Goal: Information Seeking & Learning: Learn about a topic

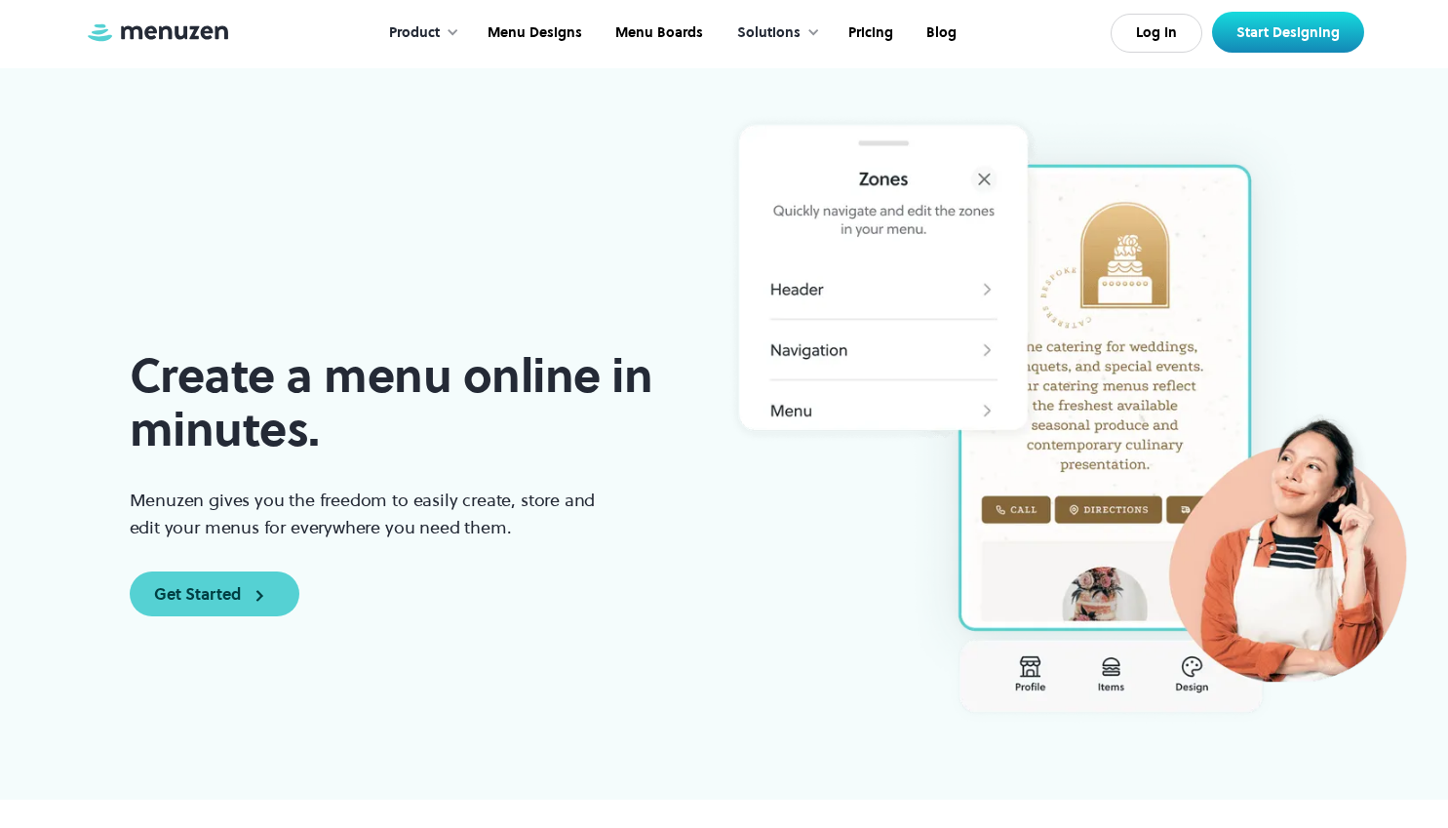
scroll to position [125, 0]
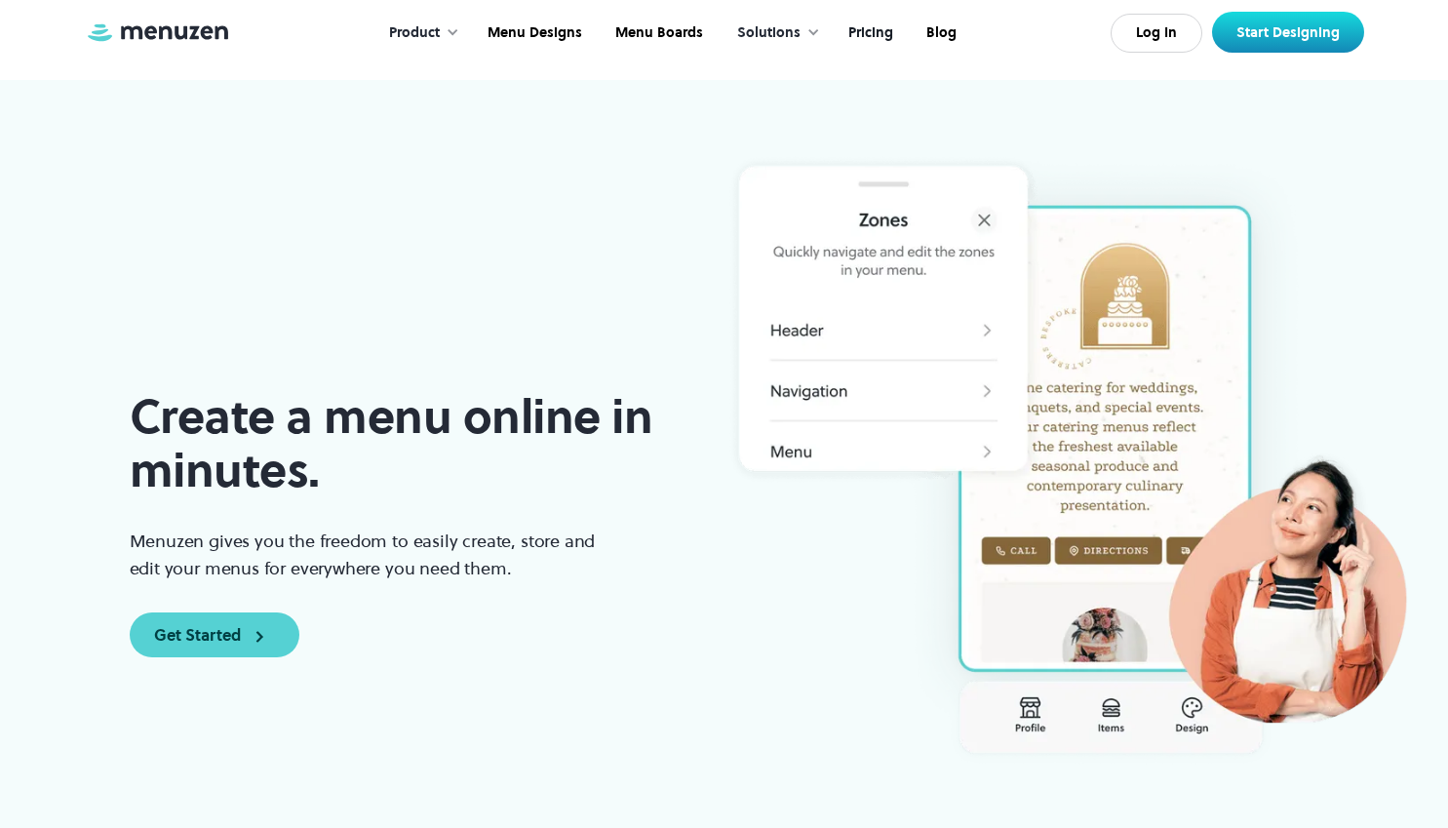
click at [864, 25] on link "Pricing" at bounding box center [869, 33] width 78 height 60
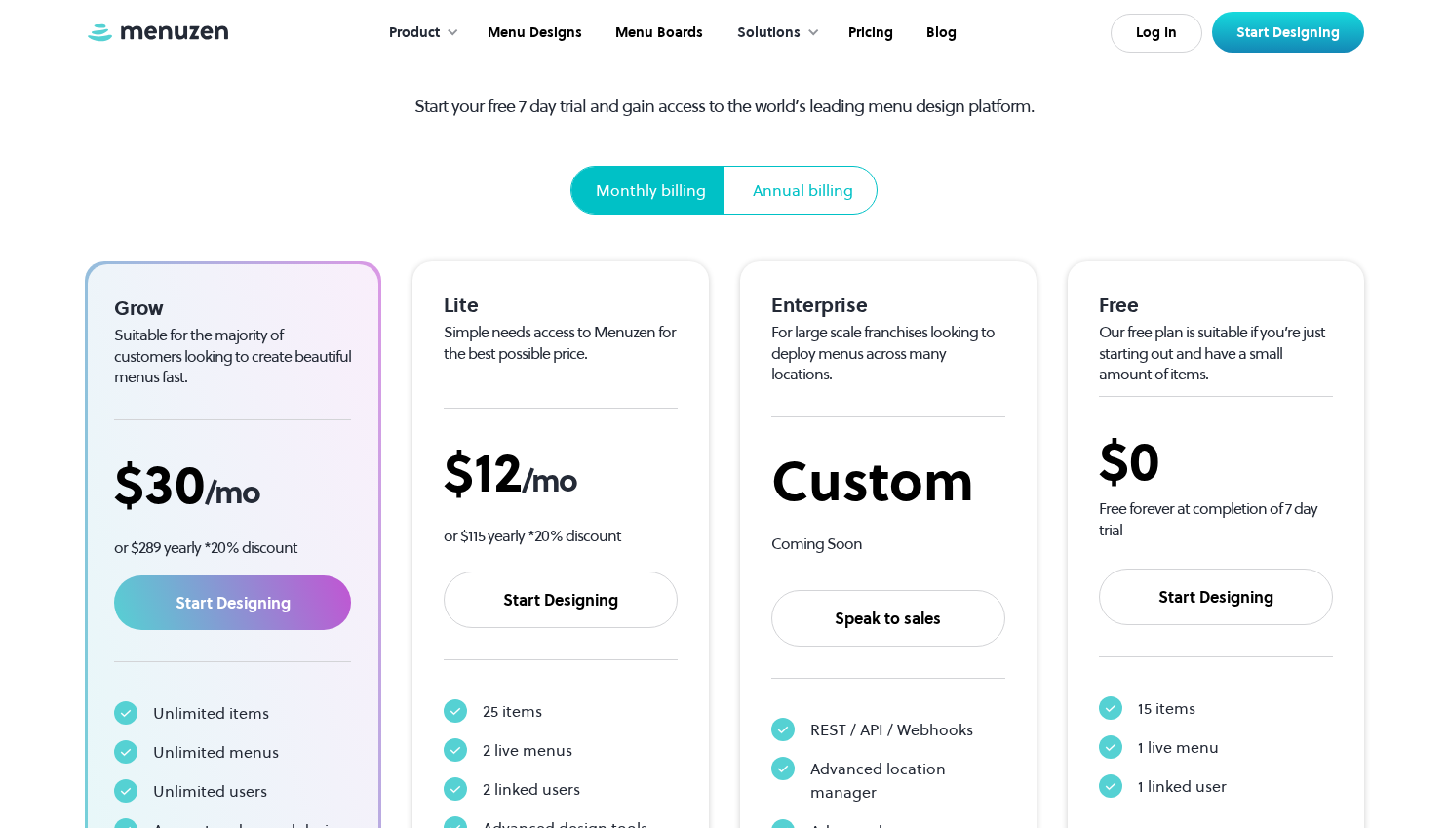
scroll to position [179, 0]
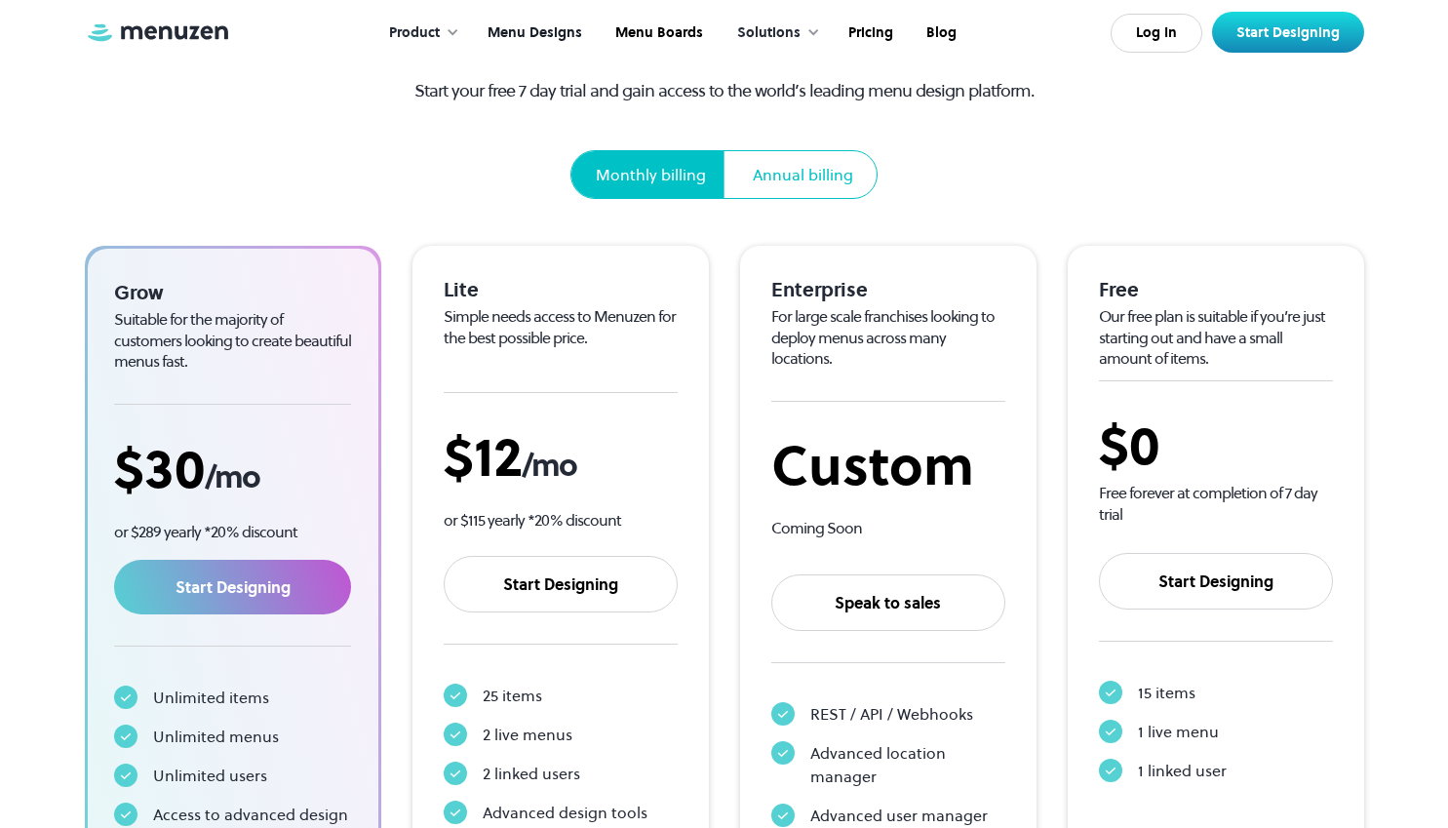
click at [541, 36] on link "Menu Designs" at bounding box center [533, 33] width 128 height 60
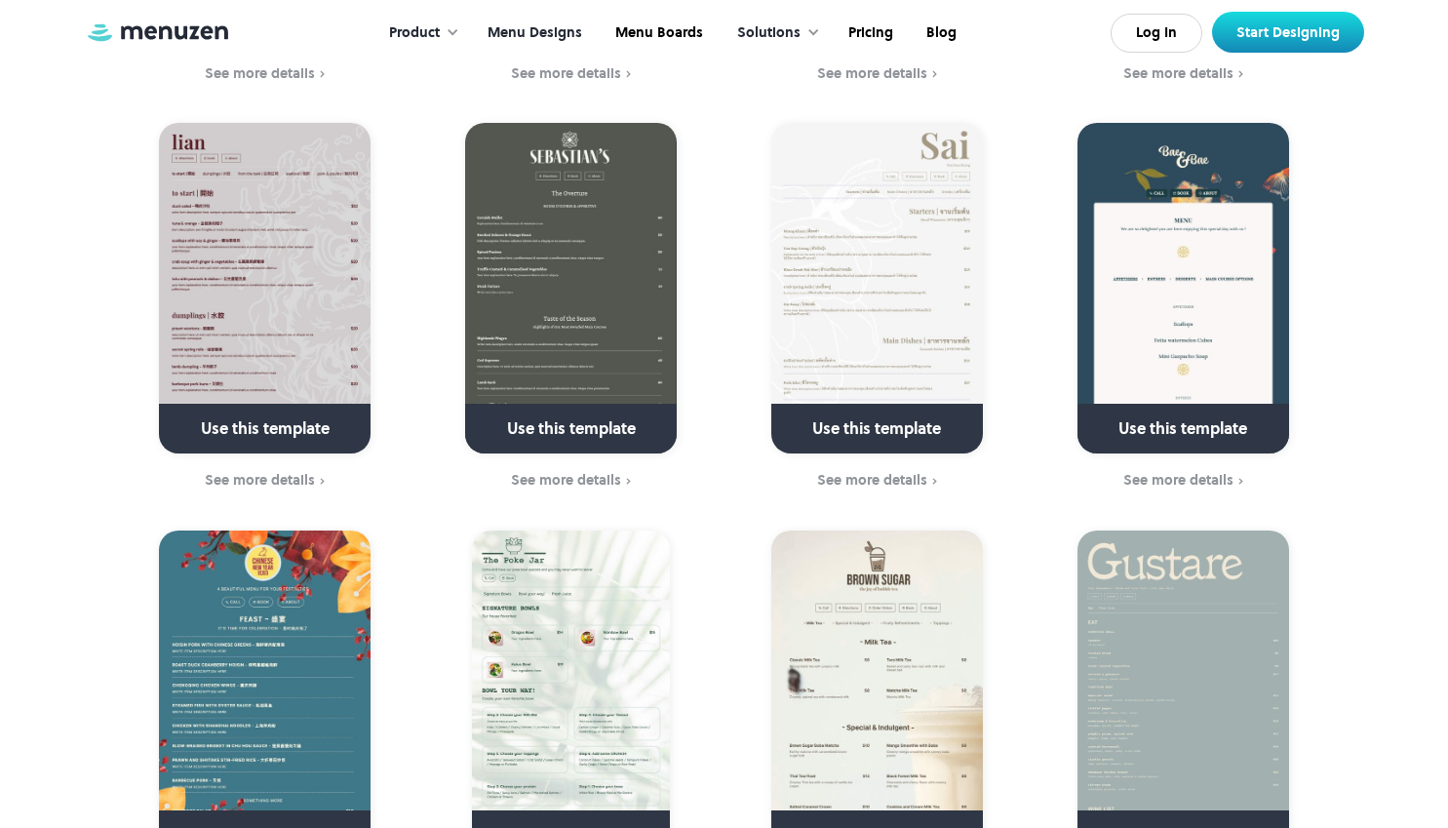
scroll to position [3771, 0]
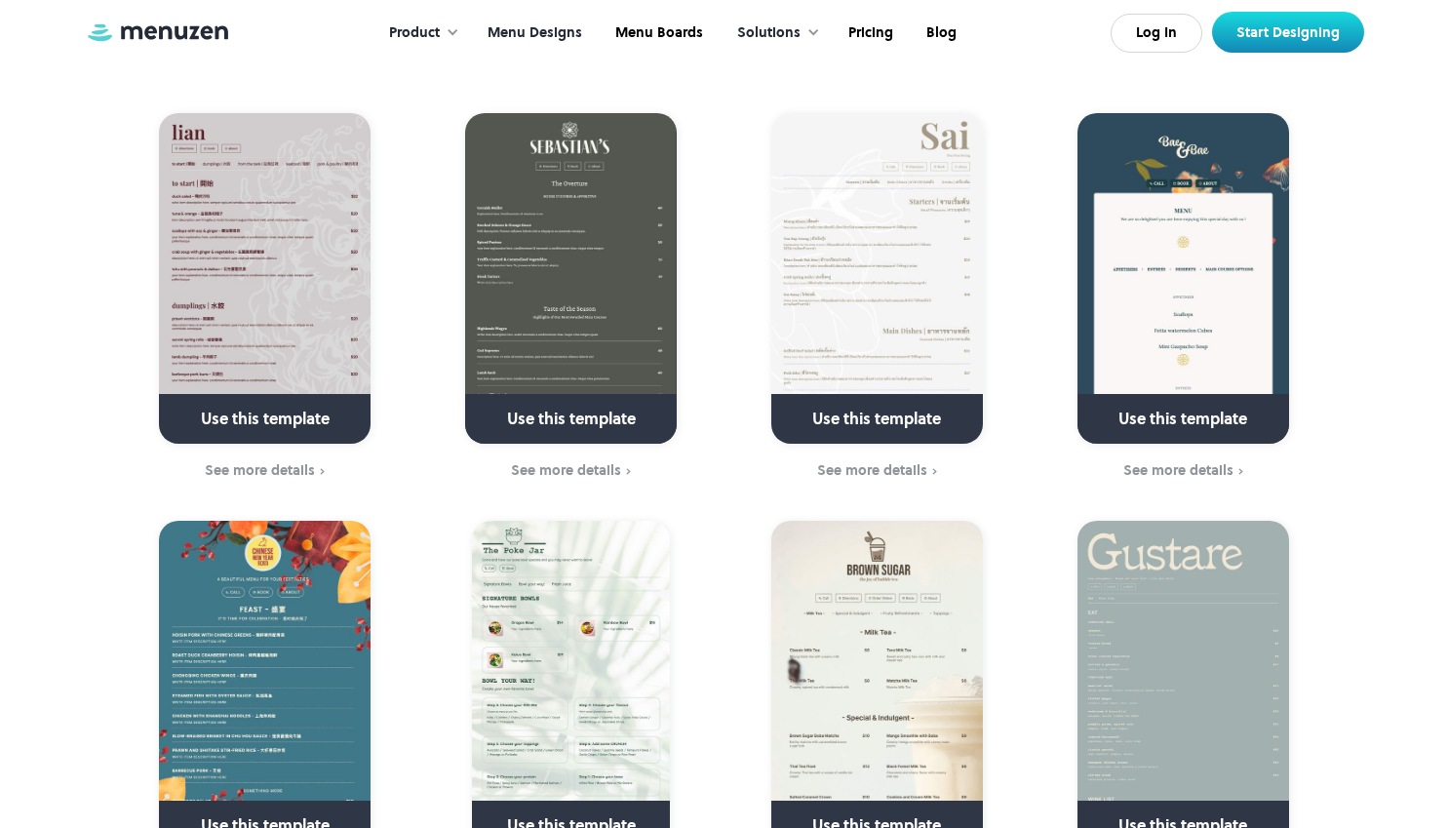
click at [1180, 809] on link at bounding box center [1183, 834] width 282 height 50
click at [135, 254] on div "Use this template See more details" at bounding box center [266, 297] width 282 height 368
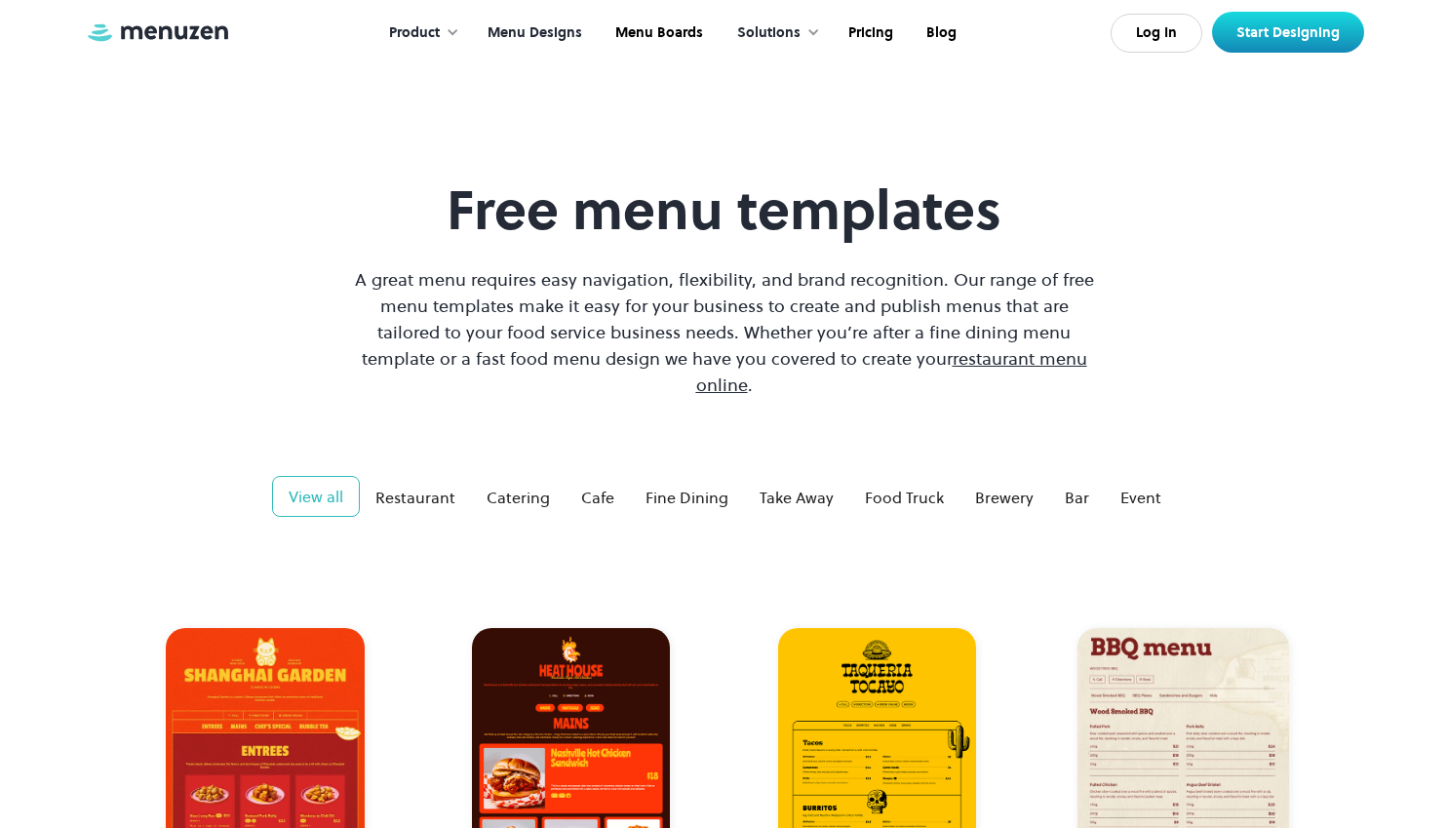
click at [455, 30] on div at bounding box center [453, 32] width 14 height 14
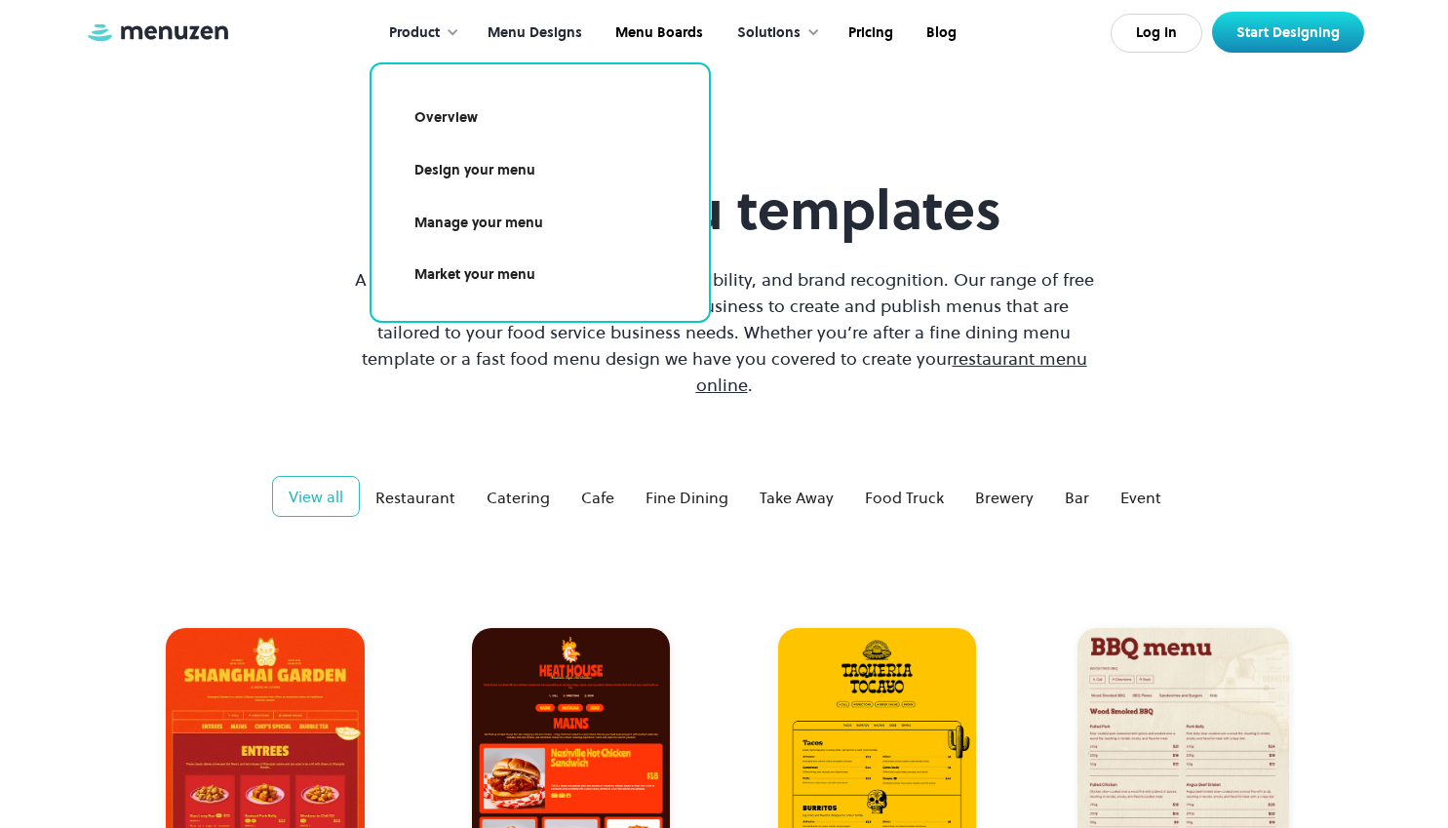
click at [457, 112] on link "Overview" at bounding box center [540, 118] width 291 height 45
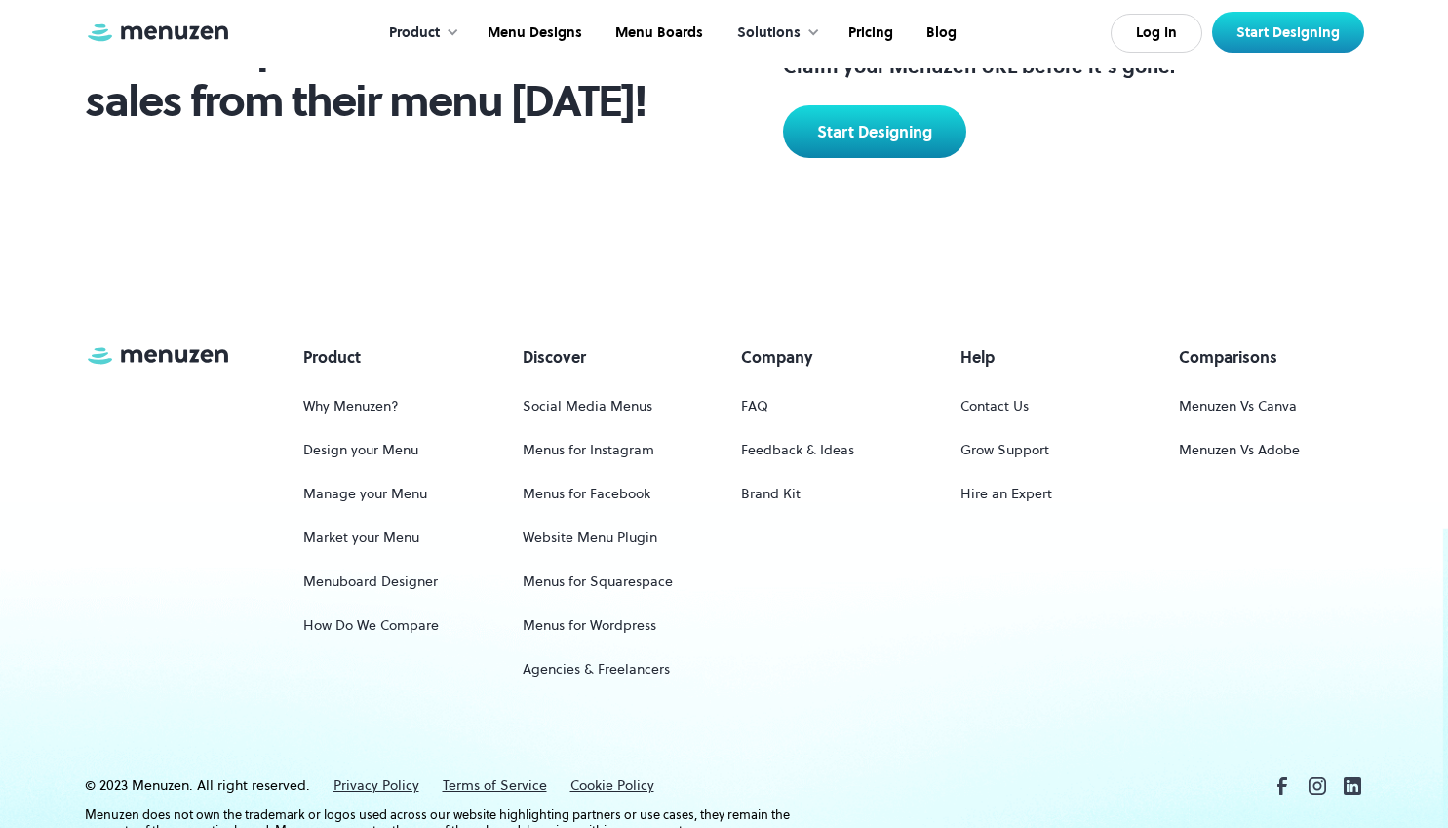
scroll to position [1455, 0]
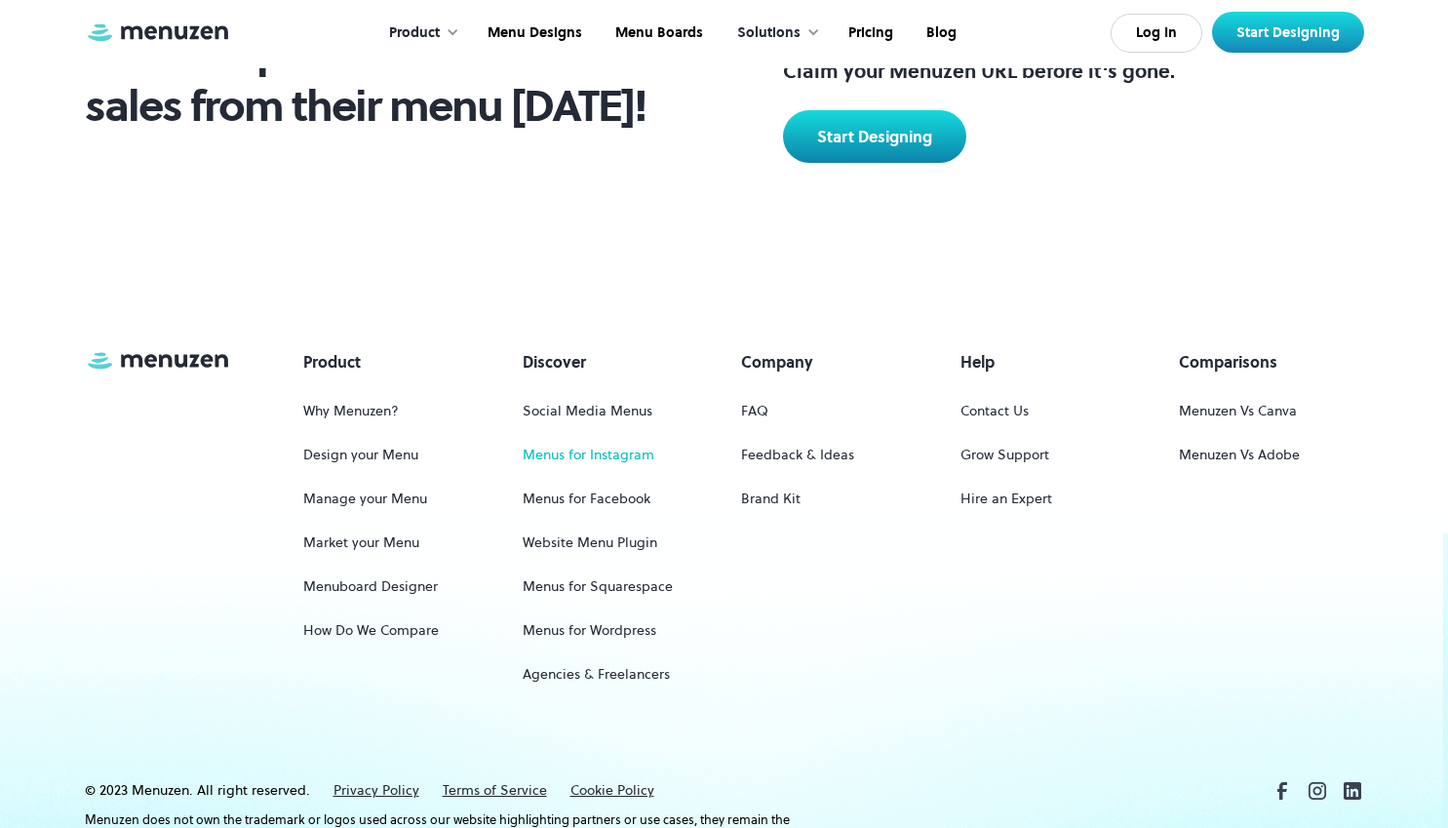
click at [587, 452] on link "Menus for Instagram" at bounding box center [589, 455] width 132 height 36
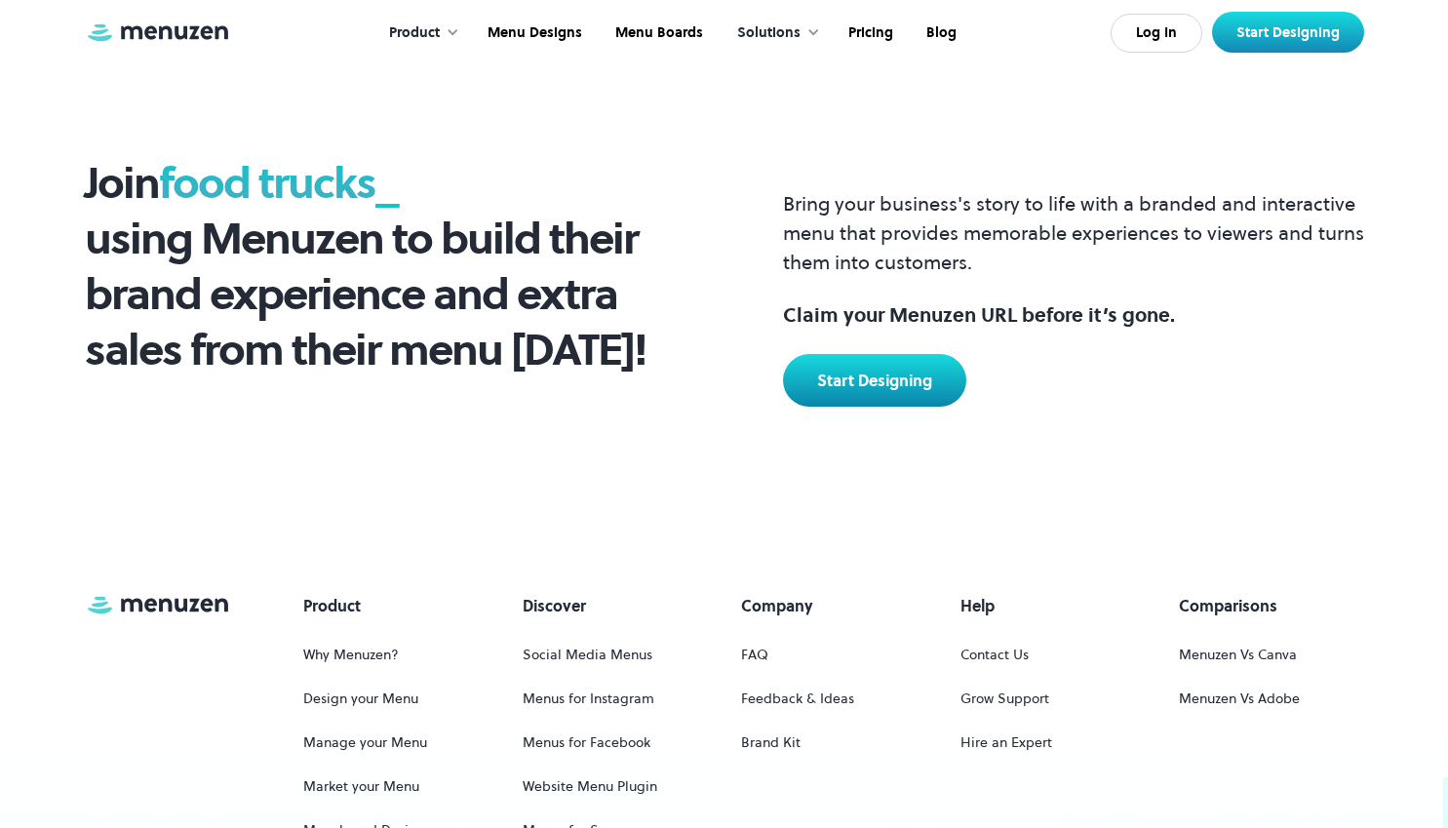
scroll to position [849, 0]
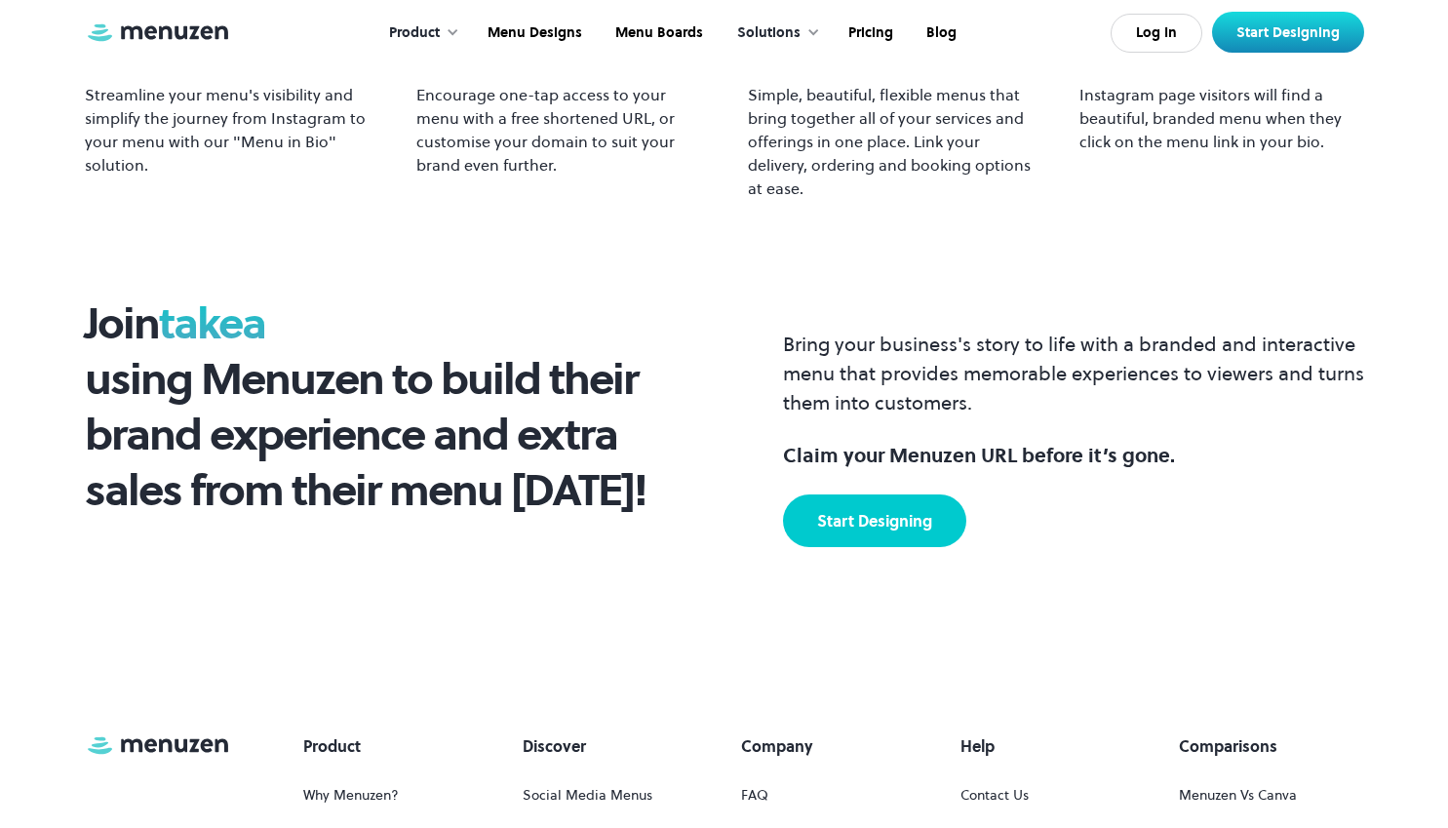
click at [884, 506] on link "Start Designing" at bounding box center [874, 520] width 183 height 53
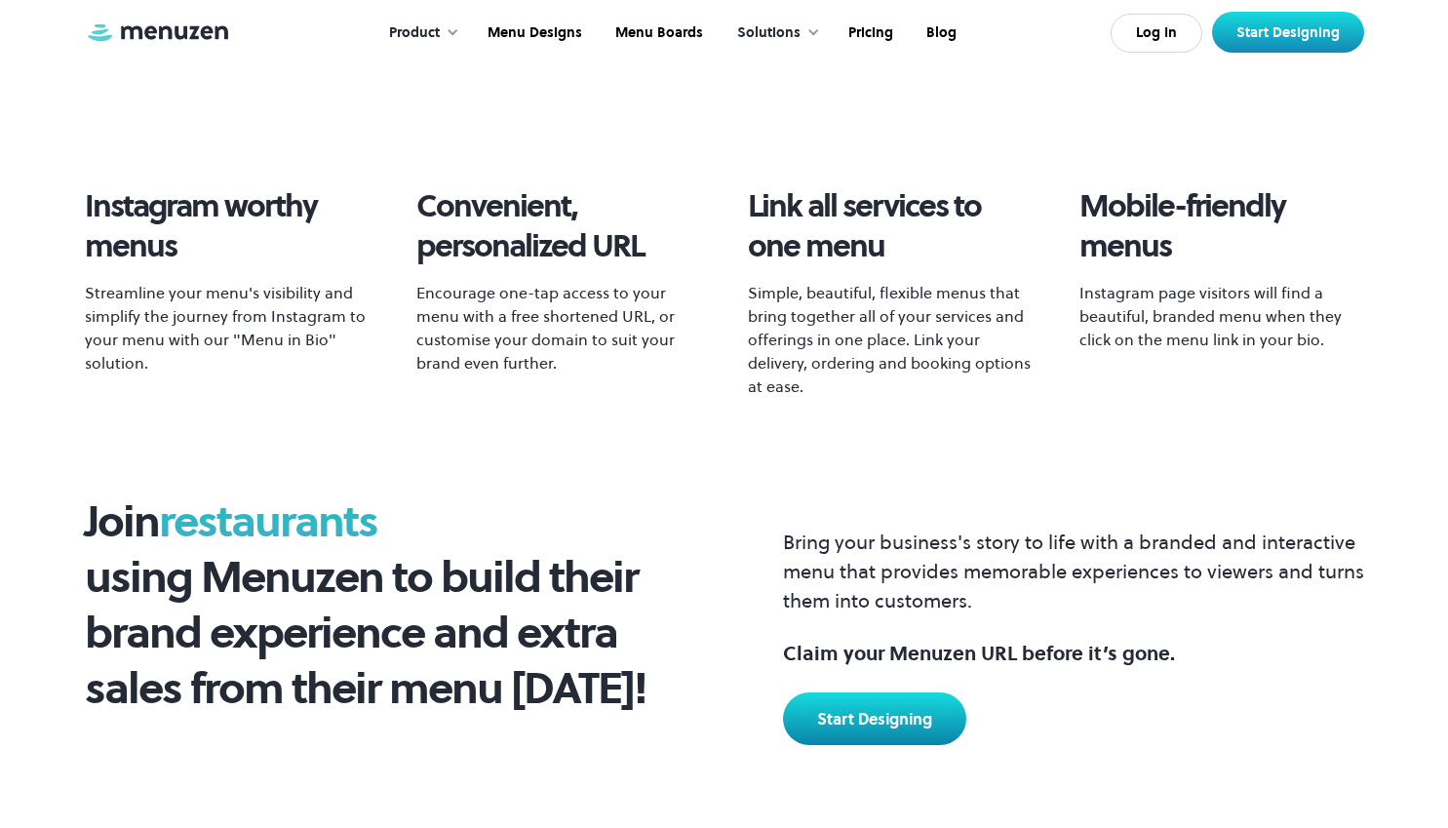
scroll to position [460, 0]
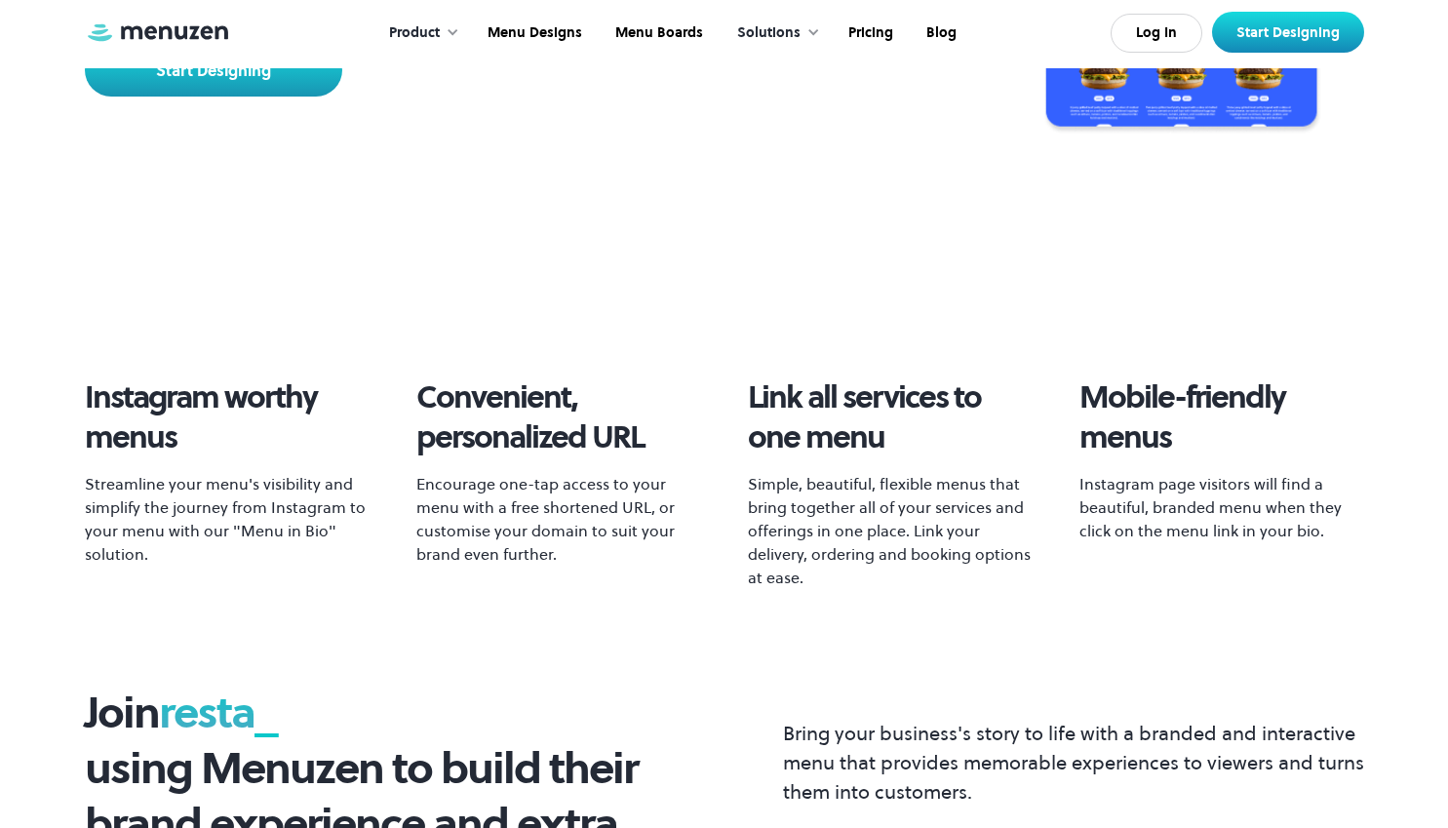
click at [798, 30] on div "Solutions" at bounding box center [768, 32] width 63 height 21
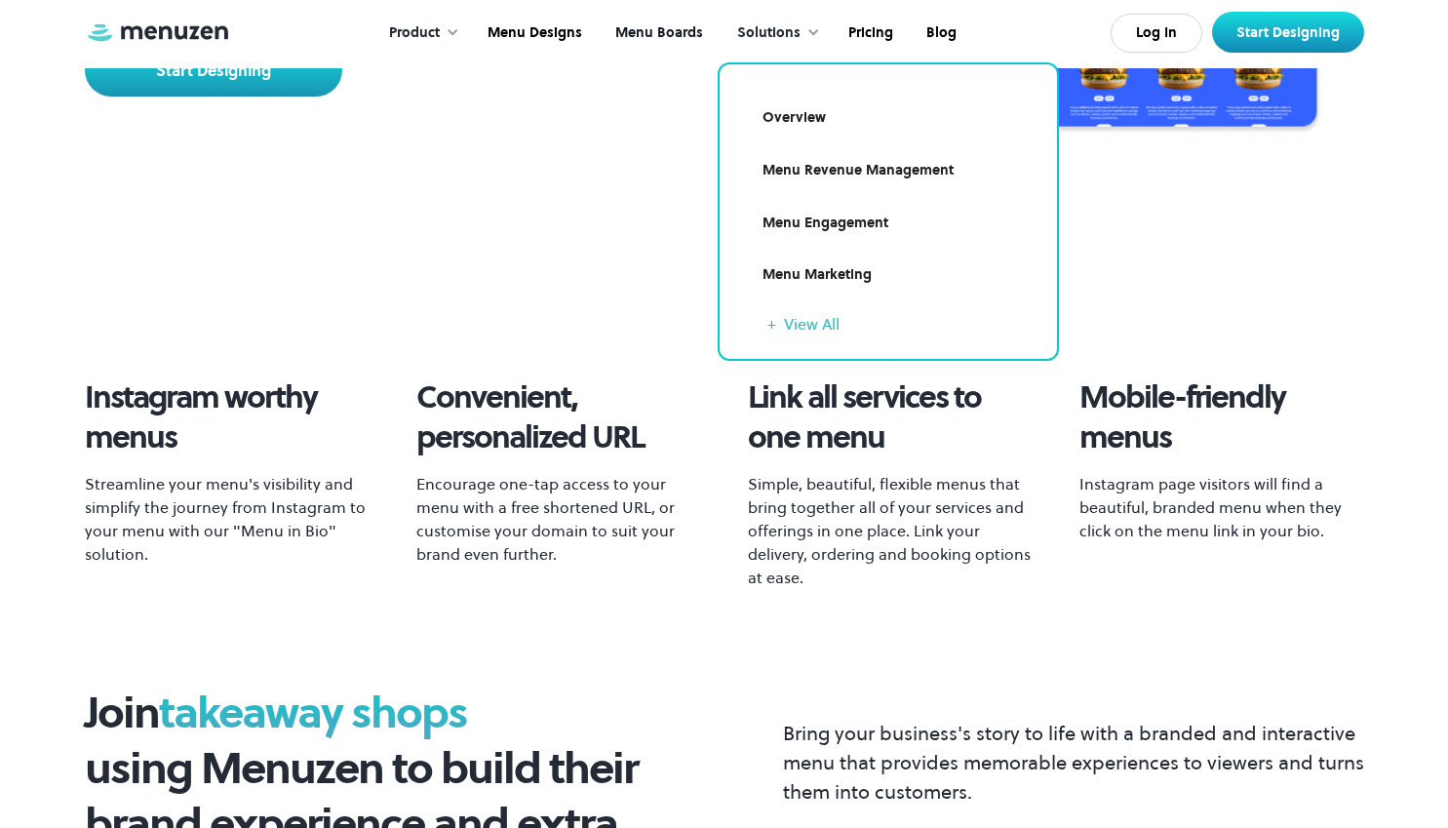
click at [676, 36] on link "Menu Boards" at bounding box center [657, 33] width 121 height 60
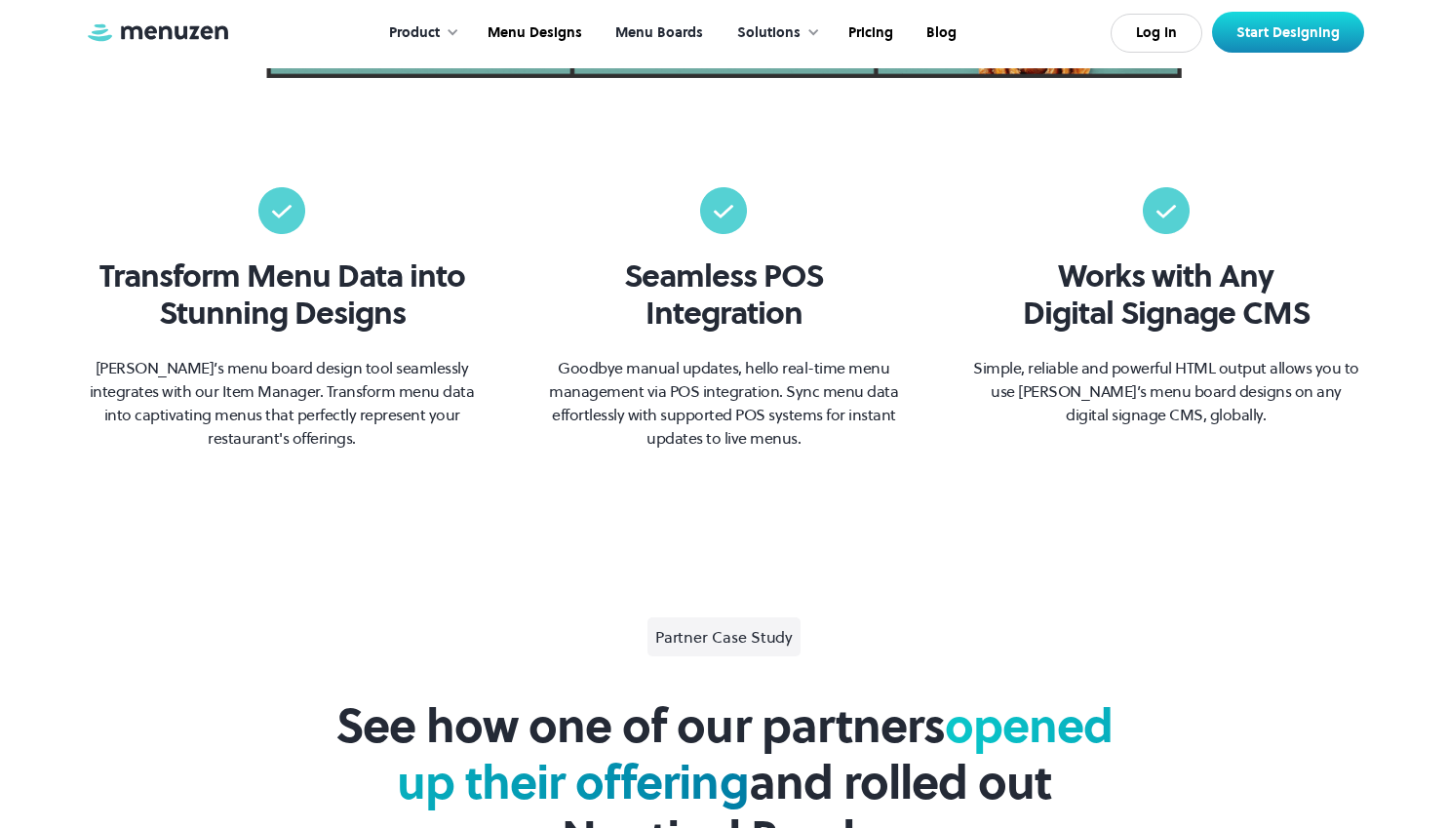
scroll to position [946, 0]
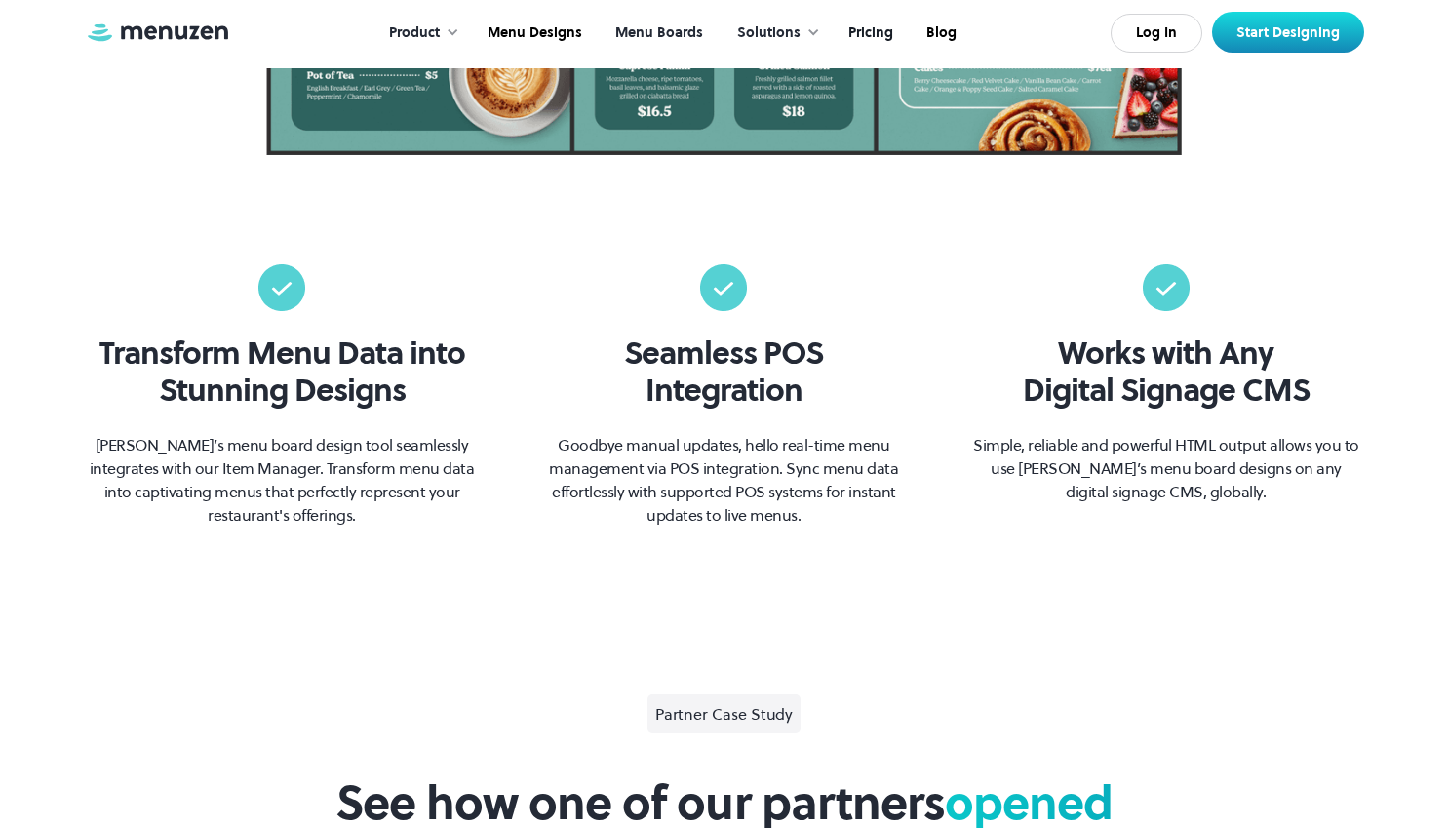
click at [875, 31] on link "Pricing" at bounding box center [869, 33] width 78 height 60
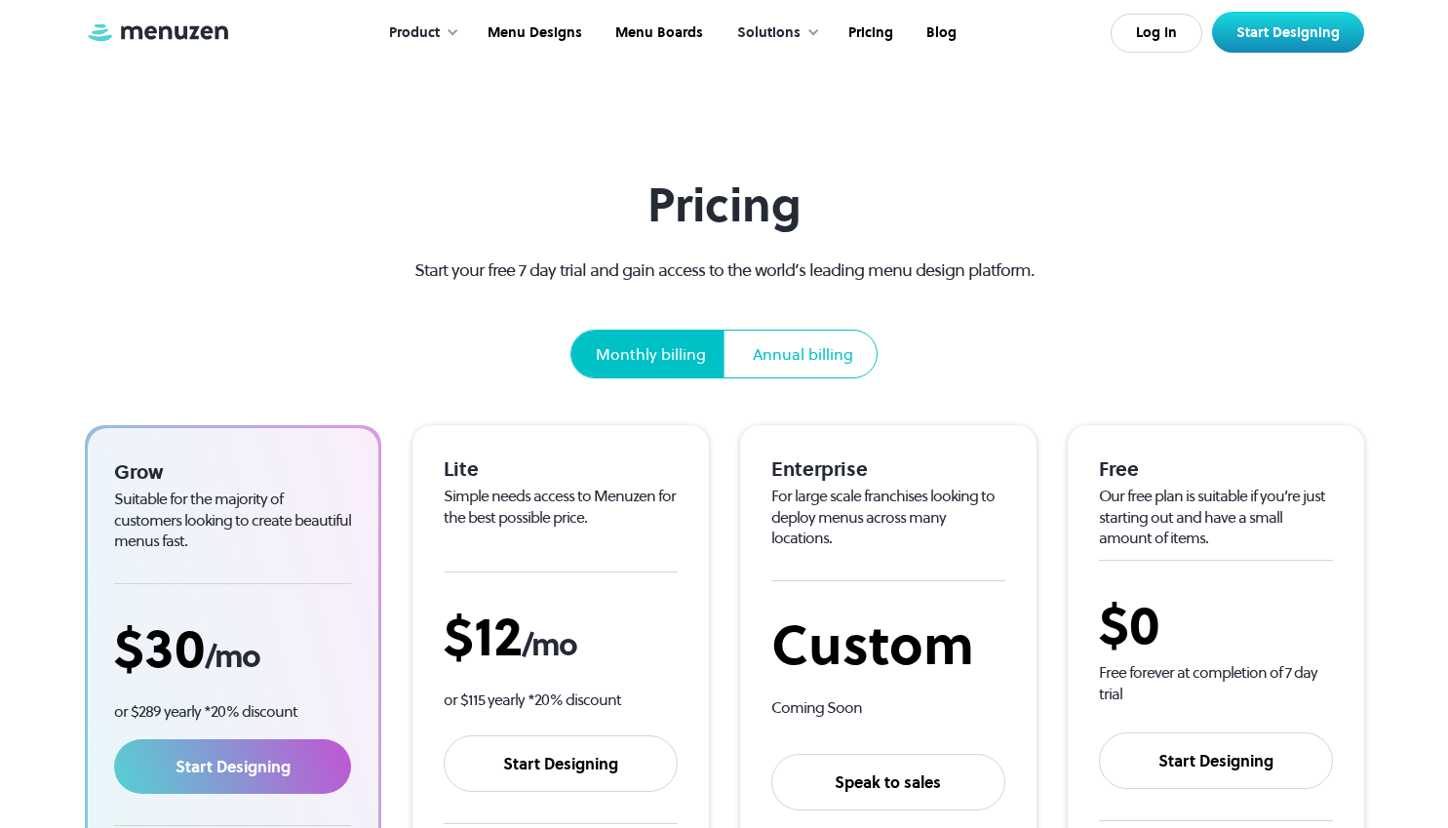
click at [607, 349] on div "Monthly billing" at bounding box center [651, 353] width 110 height 23
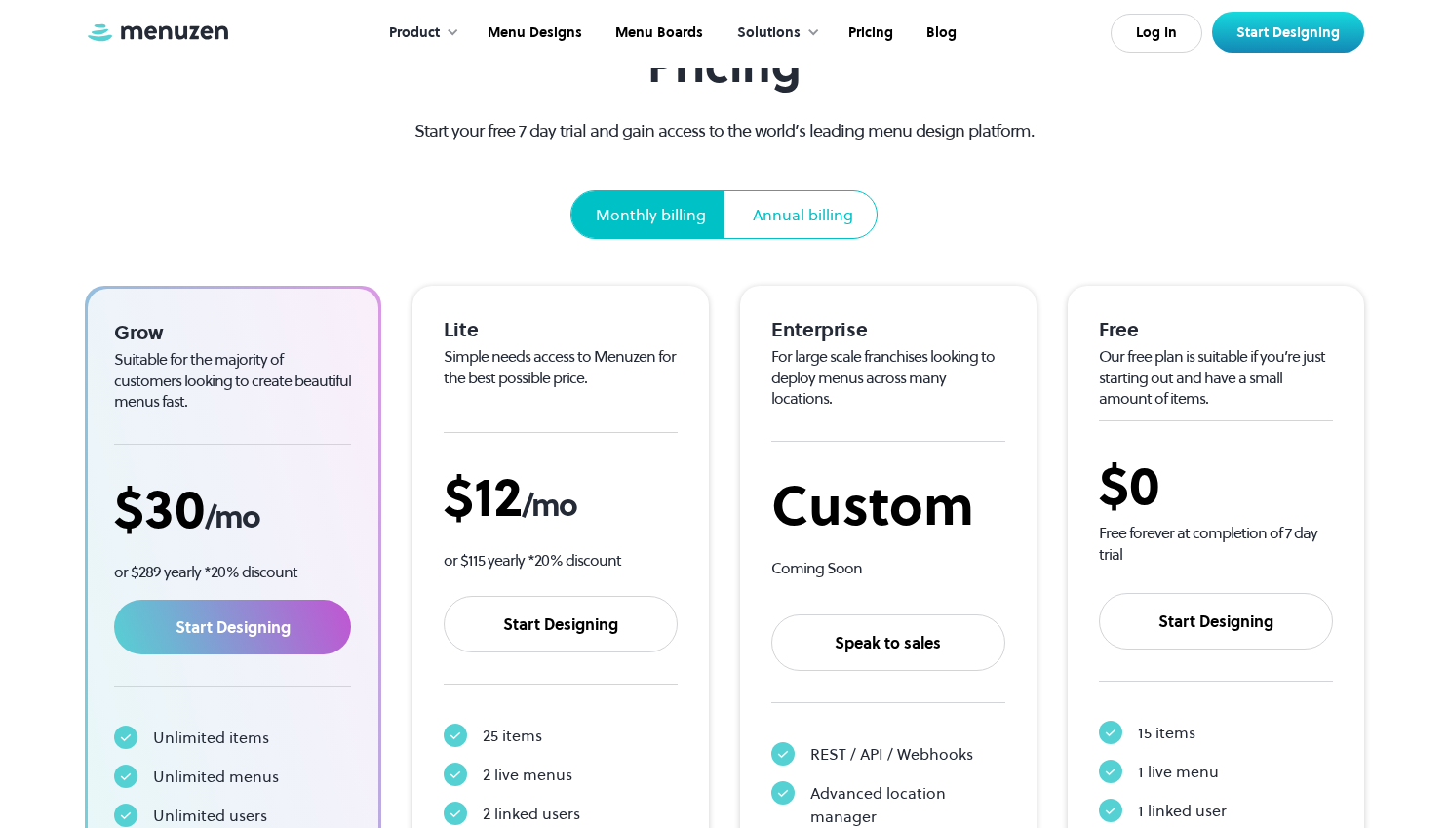
scroll to position [123, 0]
